Goal: Task Accomplishment & Management: Use online tool/utility

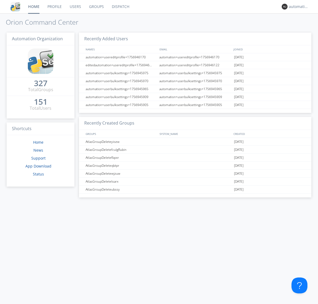
click at [120, 7] on link "Dispatch" at bounding box center [120, 6] width 25 height 13
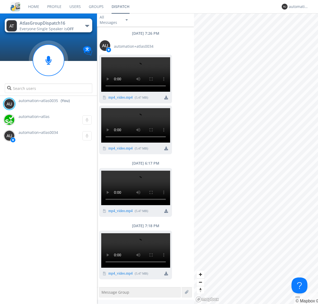
scroll to position [346, 0]
click at [87, 26] on div "button" at bounding box center [87, 26] width 4 height 2
click at [0, 0] on span "AtlasGroupDispatch17" at bounding box center [0, 0] width 0 height 0
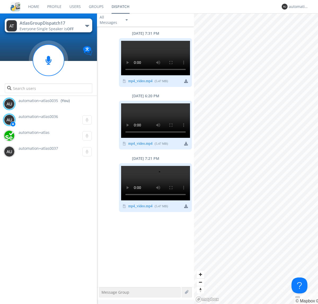
scroll to position [191, 0]
click at [297, 7] on div "automation+atlas0035" at bounding box center [298, 6] width 20 height 5
click at [301, 28] on div "Log Out" at bounding box center [300, 28] width 27 height 10
